Goal: Find specific page/section: Find specific page/section

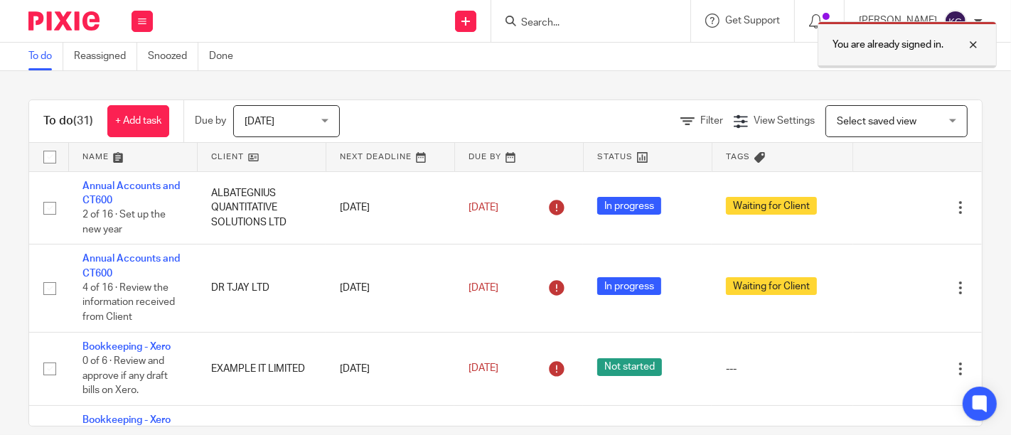
click at [979, 43] on div at bounding box center [962, 44] width 38 height 17
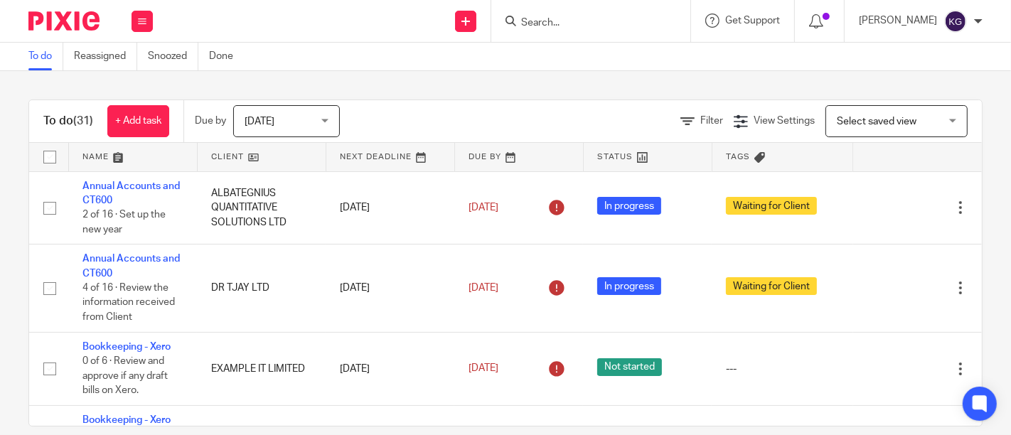
click at [520, 24] on input "Search" at bounding box center [584, 23] width 128 height 13
click at [520, 17] on input "Search" at bounding box center [584, 23] width 128 height 13
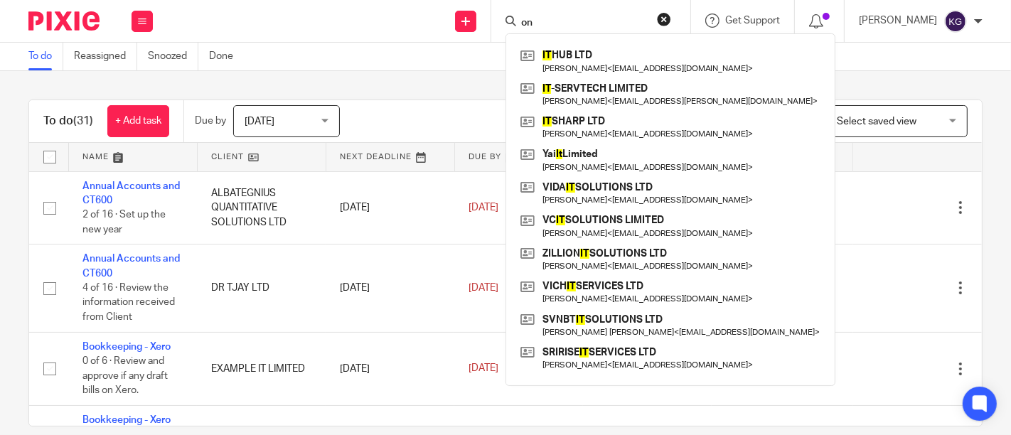
type input "o"
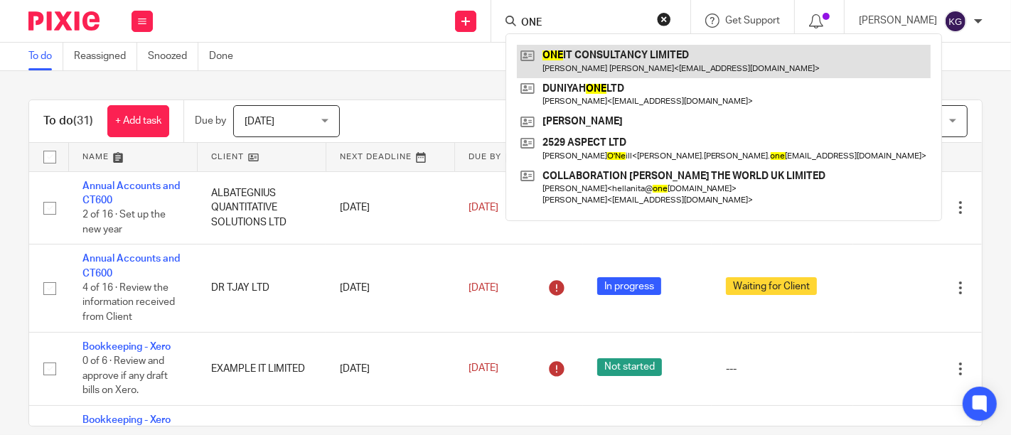
type input "ONE"
click at [542, 53] on link at bounding box center [724, 61] width 414 height 33
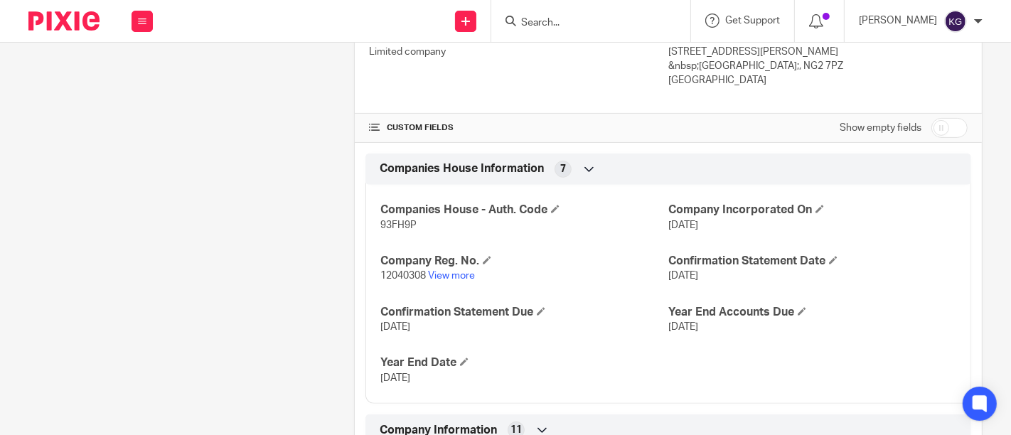
scroll to position [473, 0]
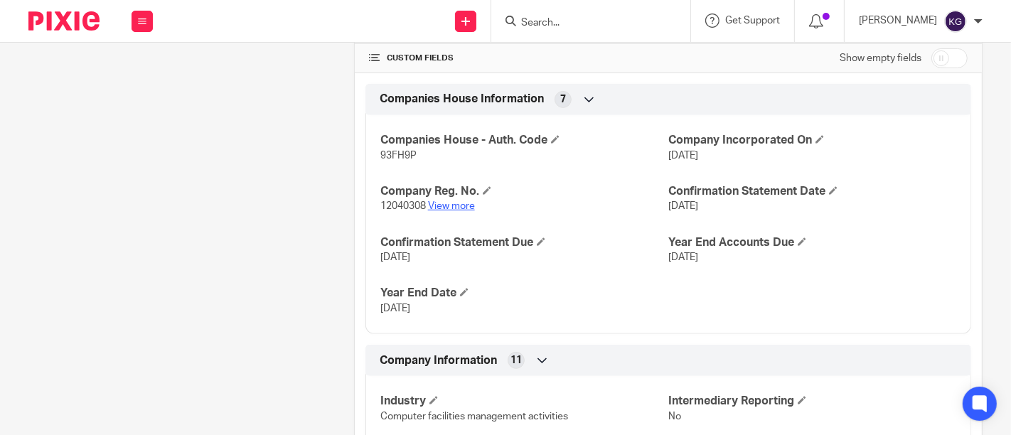
click at [449, 205] on link "View more" at bounding box center [451, 206] width 47 height 10
